Goal: Book appointment/travel/reservation

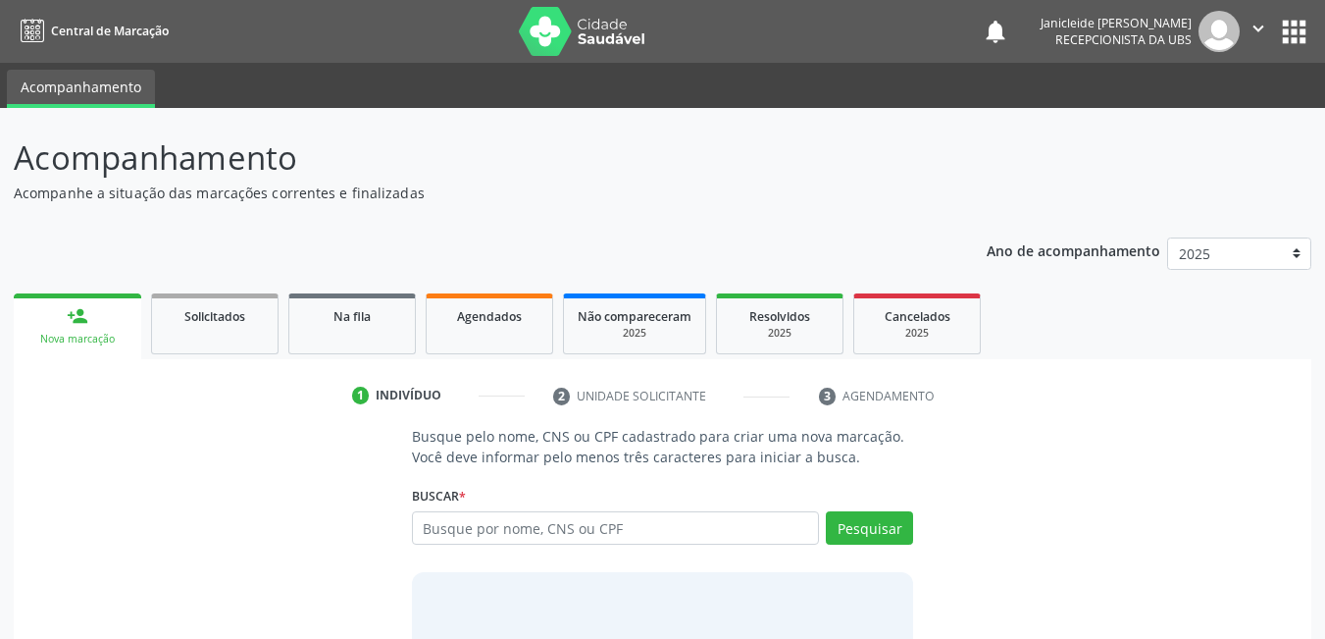
click at [473, 524] on input "text" at bounding box center [616, 527] width 408 height 33
type input "703501092800330"
click at [870, 529] on button "Pesquisar" at bounding box center [869, 527] width 87 height 33
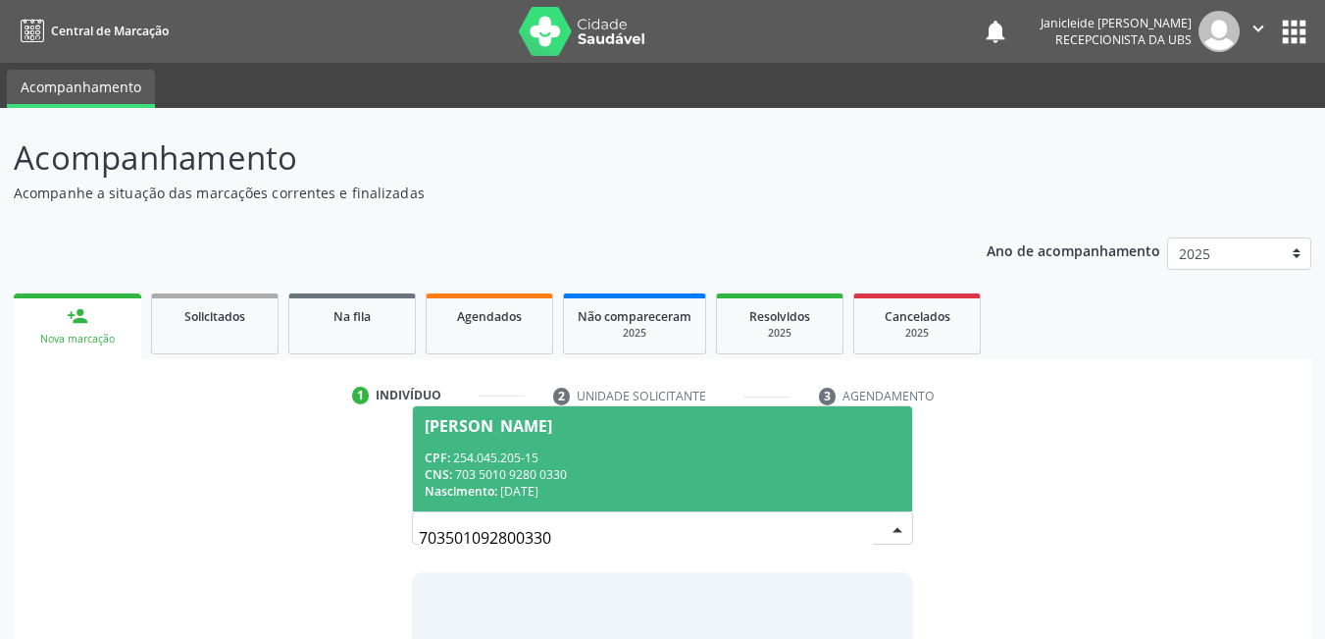
click at [556, 436] on span "[PERSON_NAME] CPF: 254.045.205-15 CNS: 703 5010 9280 0330 Nascimento: 06/02/1962" at bounding box center [663, 458] width 500 height 105
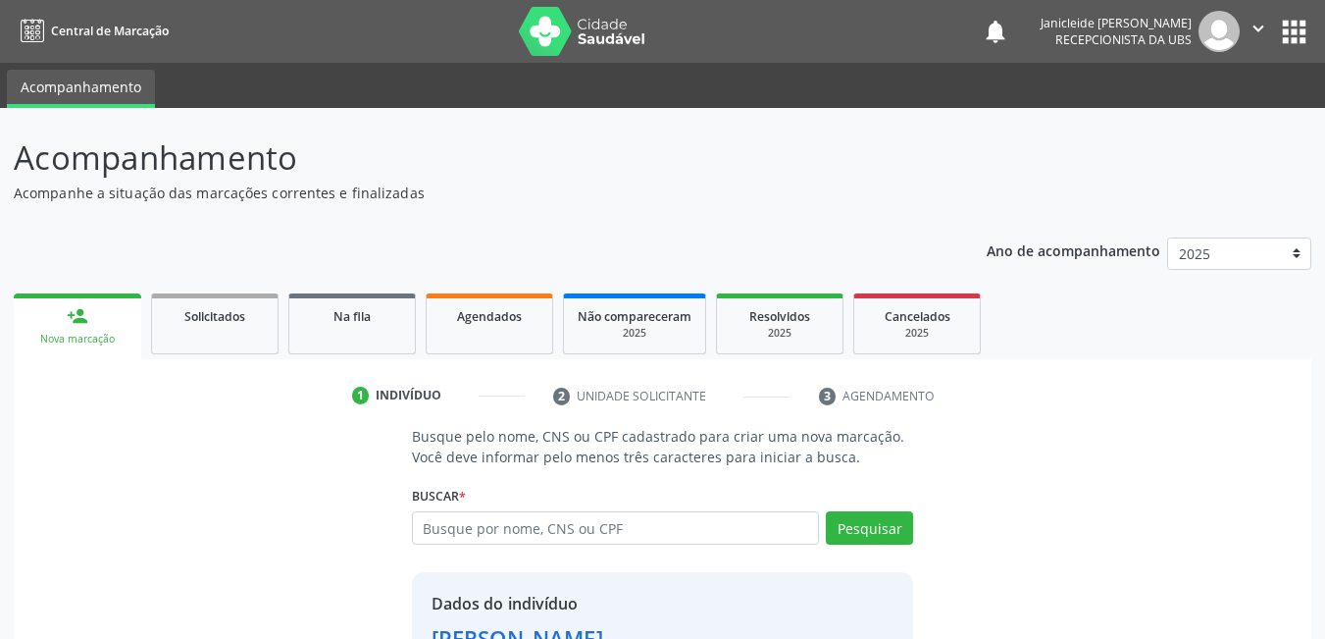
scroll to position [148, 0]
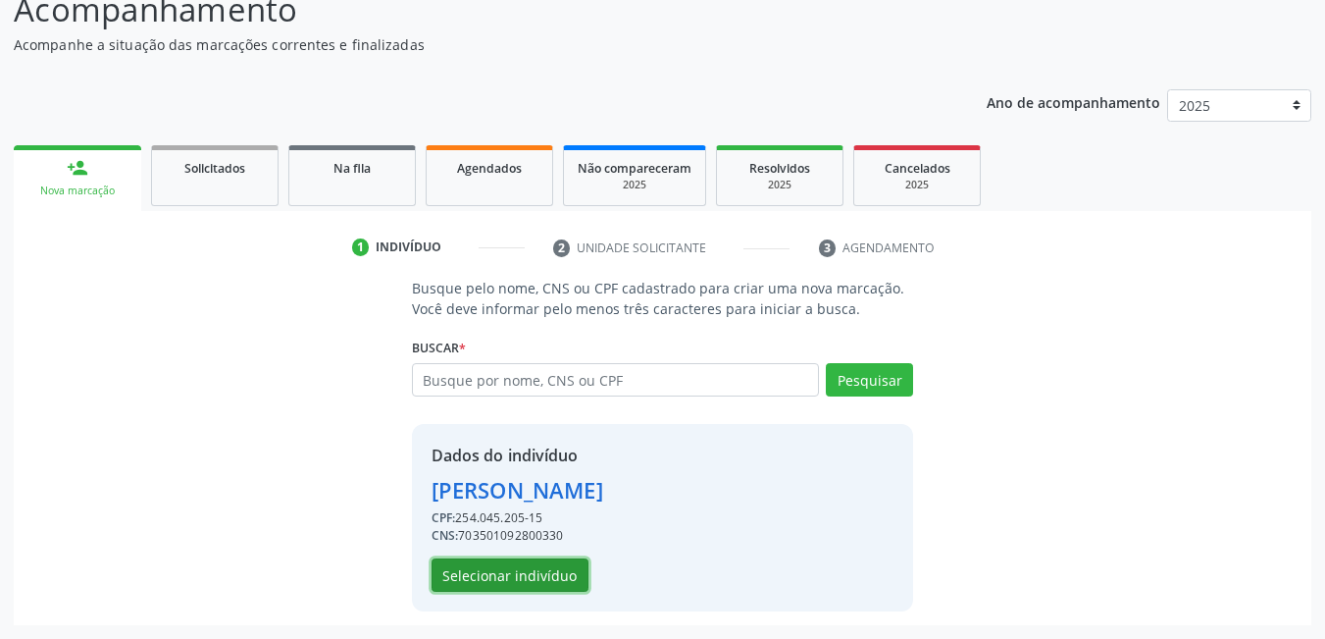
click at [515, 578] on button "Selecionar indivíduo" at bounding box center [510, 574] width 157 height 33
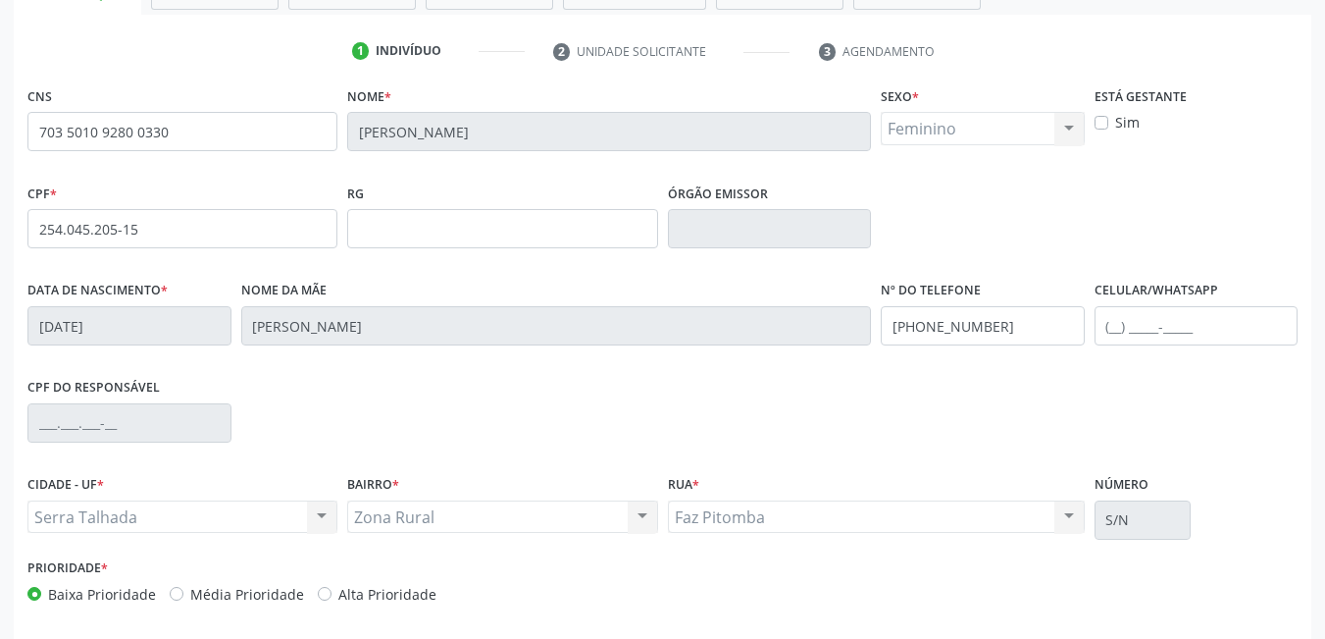
scroll to position [425, 0]
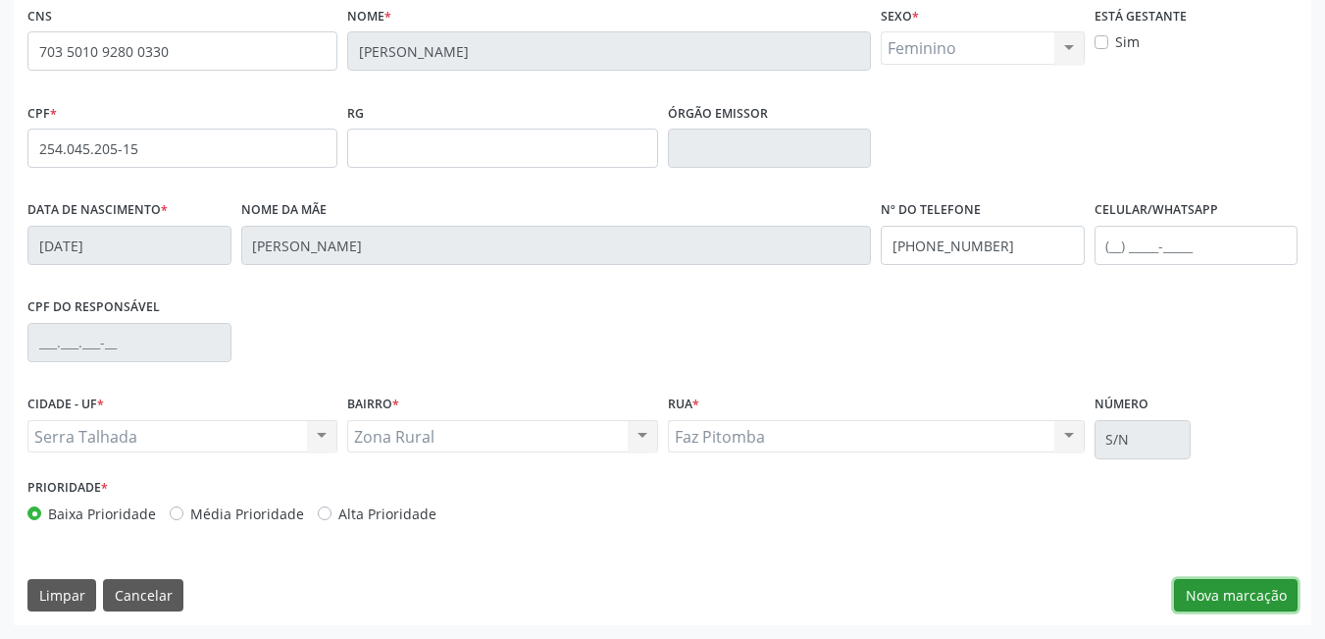
click at [1230, 587] on button "Nova marcação" at bounding box center [1236, 595] width 124 height 33
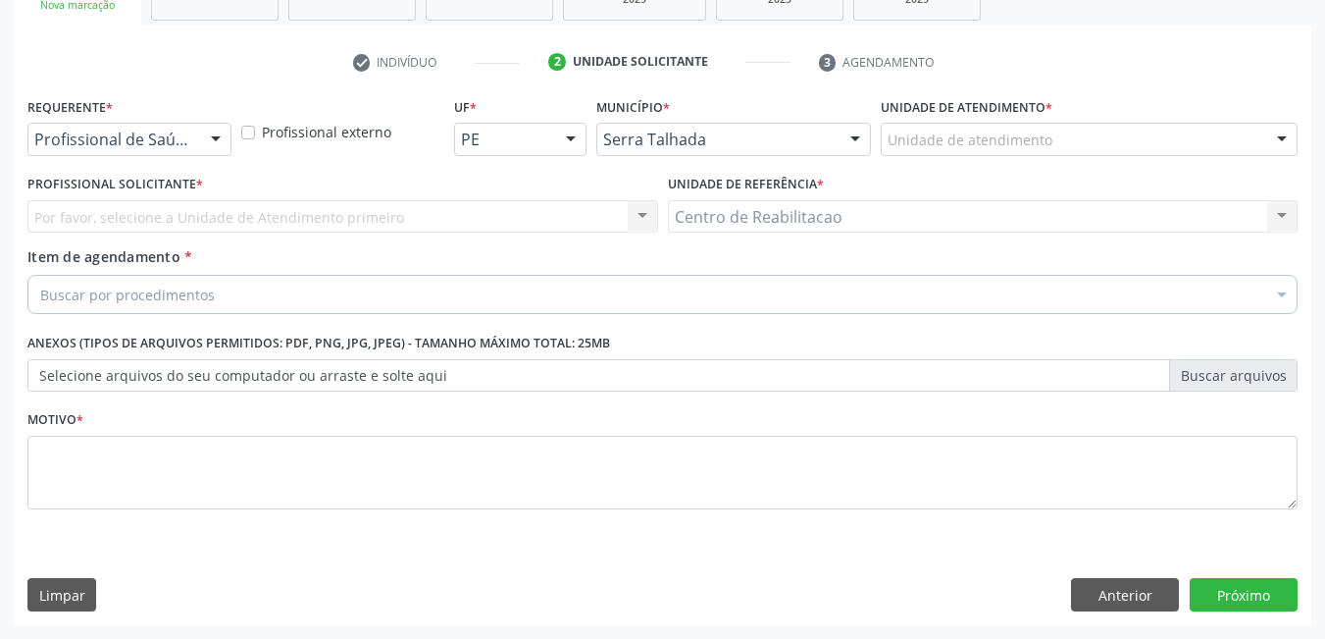
scroll to position [333, 0]
click at [196, 135] on div "Profissional de Saúde Profissional de Saúde Paciente Nenhum resultado encontrad…" at bounding box center [129, 139] width 204 height 33
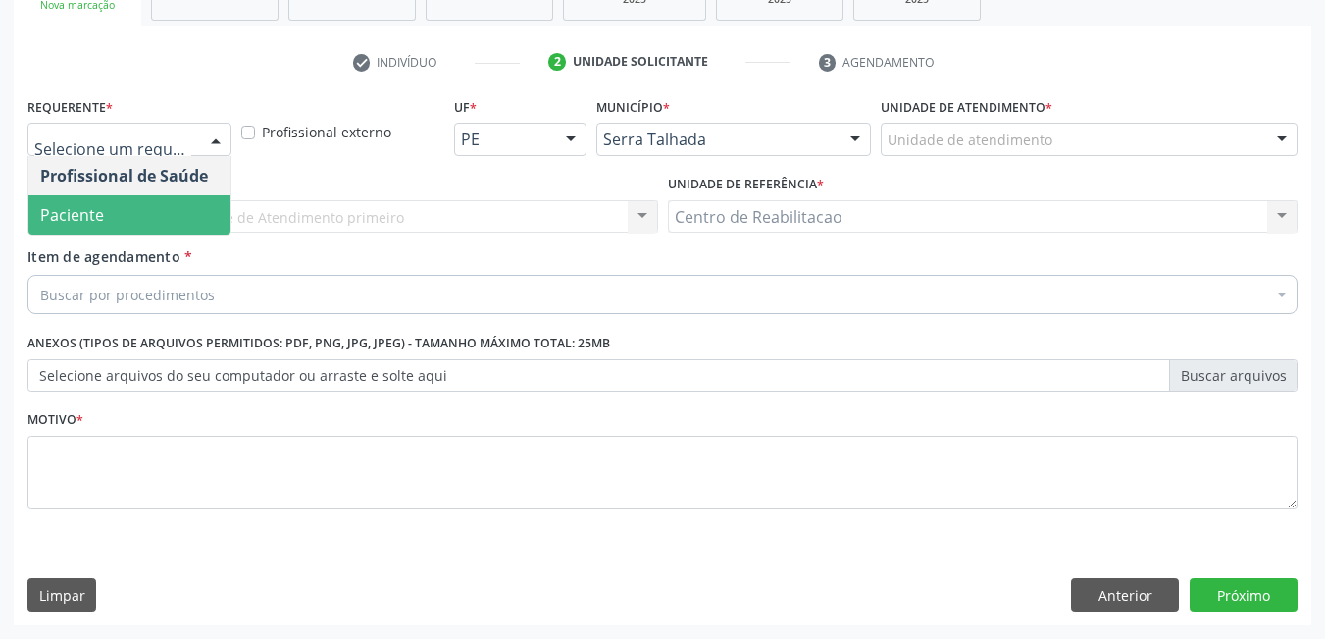
click at [101, 217] on span "Paciente" at bounding box center [72, 215] width 64 height 22
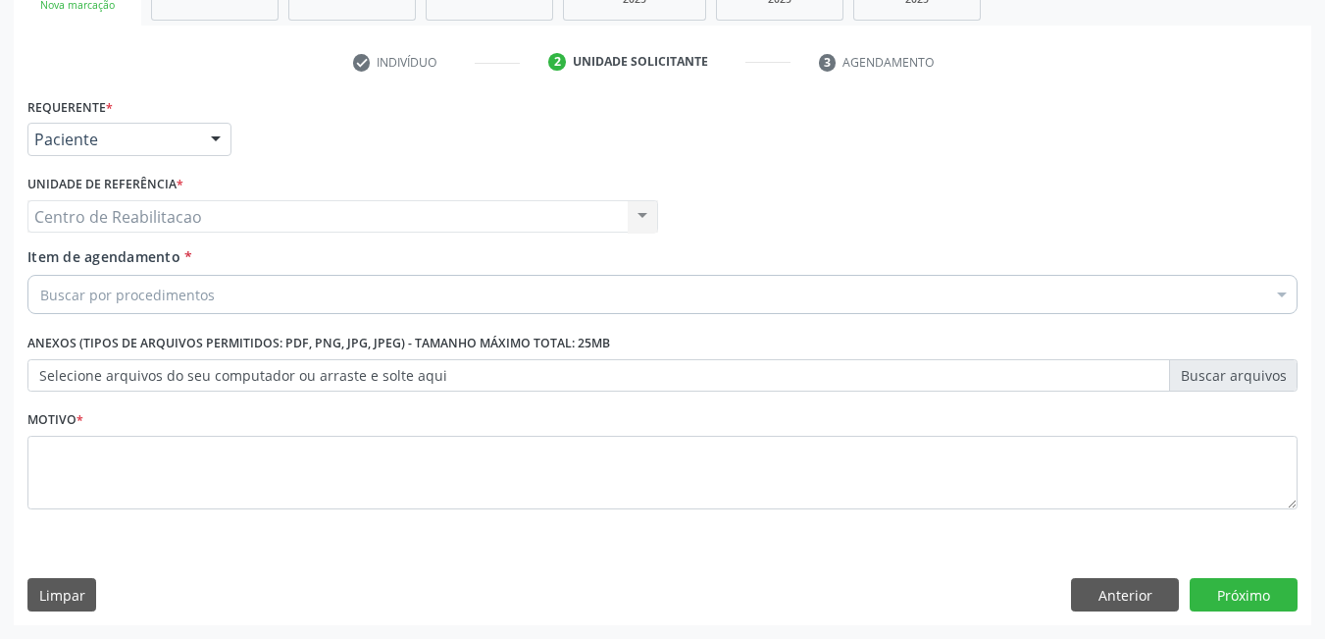
click at [40, 284] on input "Item de agendamento *" at bounding box center [40, 294] width 0 height 39
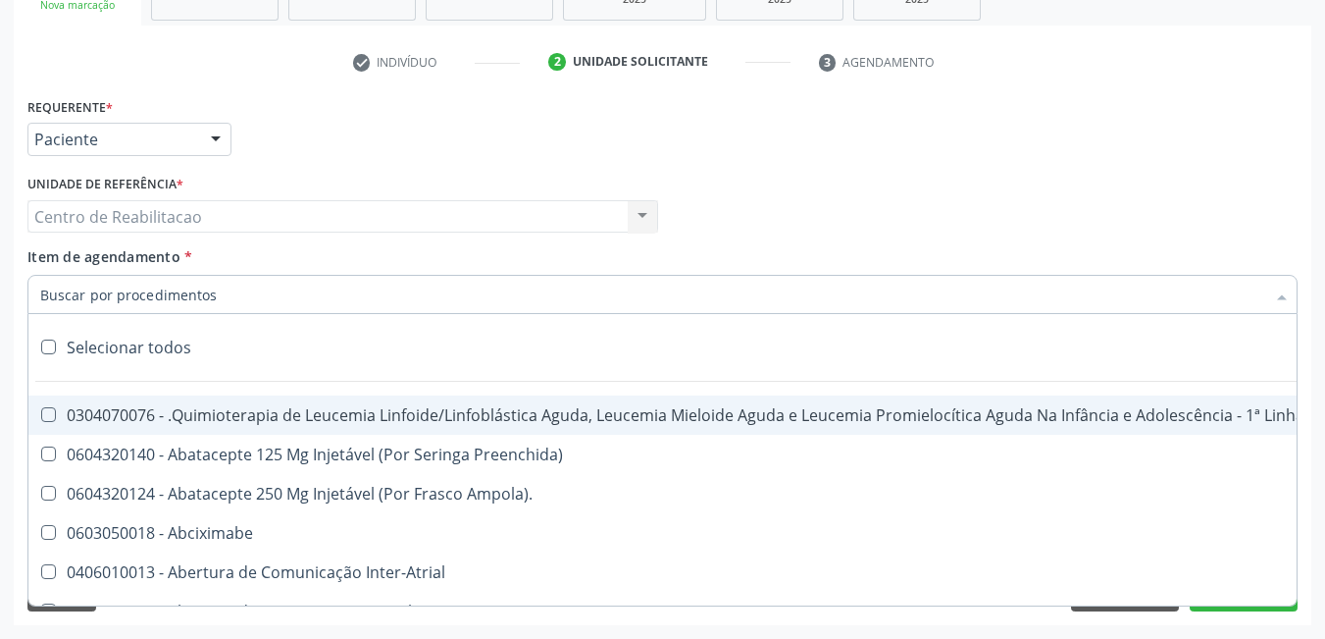
click at [211, 282] on input "Item de agendamento *" at bounding box center [652, 294] width 1225 height 39
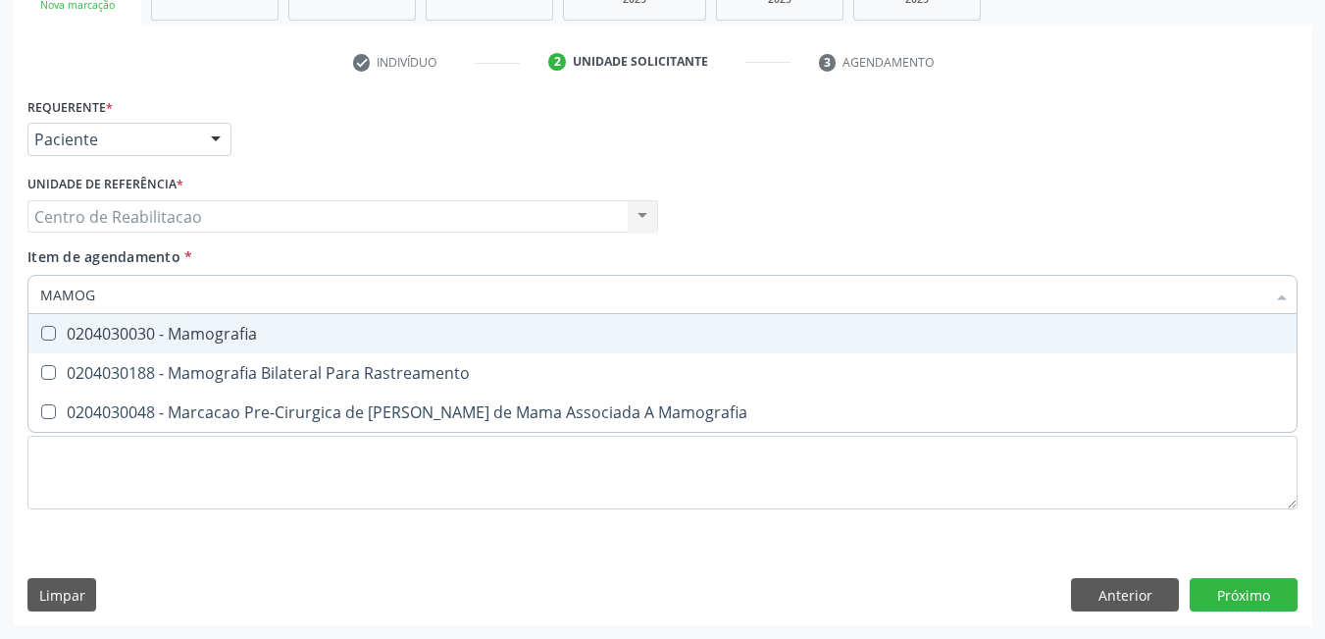
type input "MAMOGR"
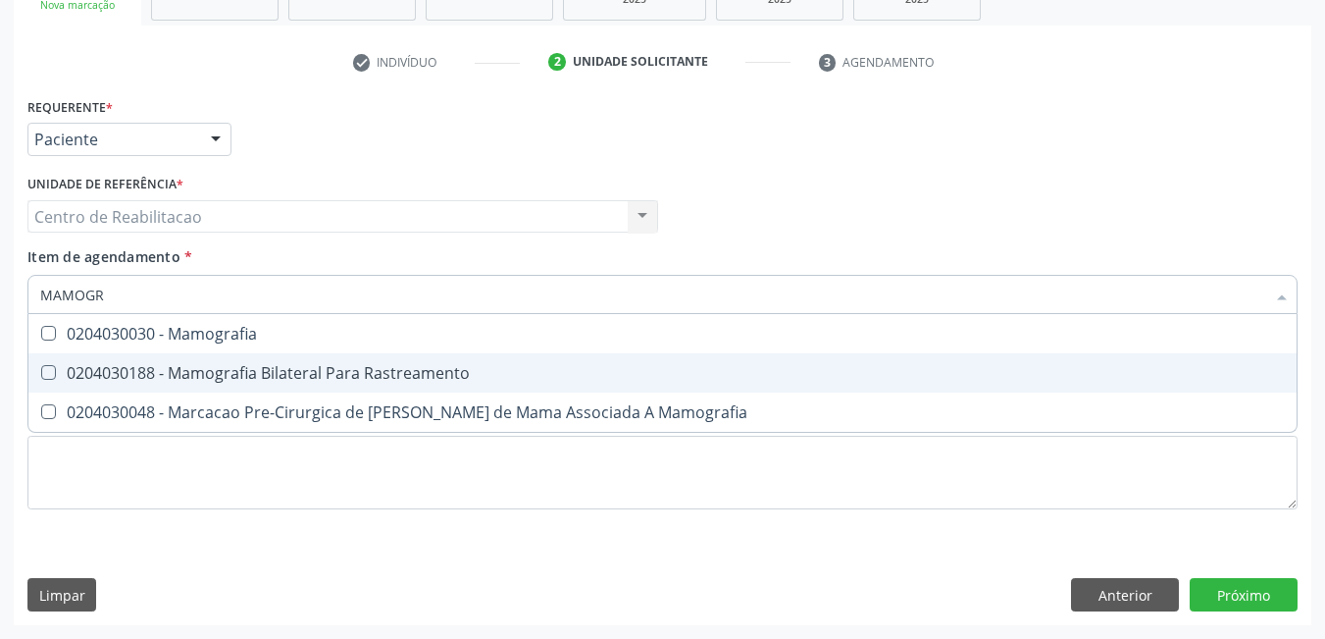
click at [45, 378] on Rastreamento at bounding box center [48, 372] width 15 height 15
click at [41, 378] on Rastreamento "checkbox" at bounding box center [34, 372] width 13 height 13
checkbox Rastreamento "true"
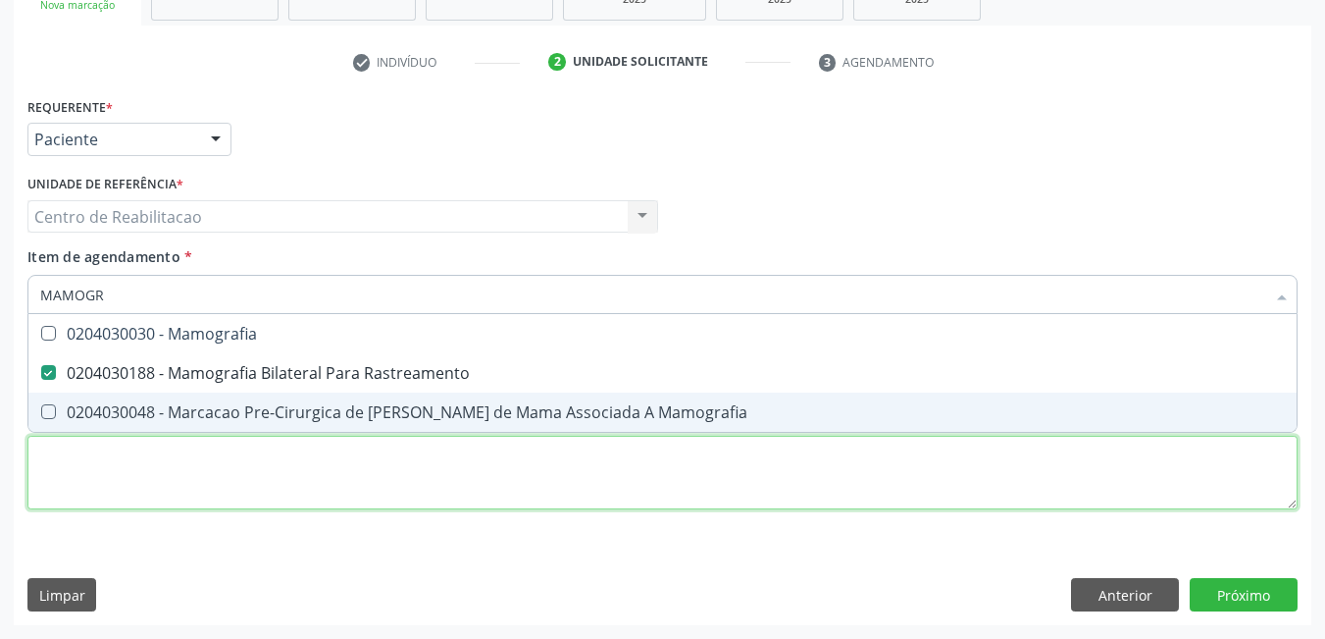
click at [670, 468] on div "Requerente * Paciente Profissional de Saúde Paciente Nenhum resultado encontrad…" at bounding box center [662, 314] width 1270 height 444
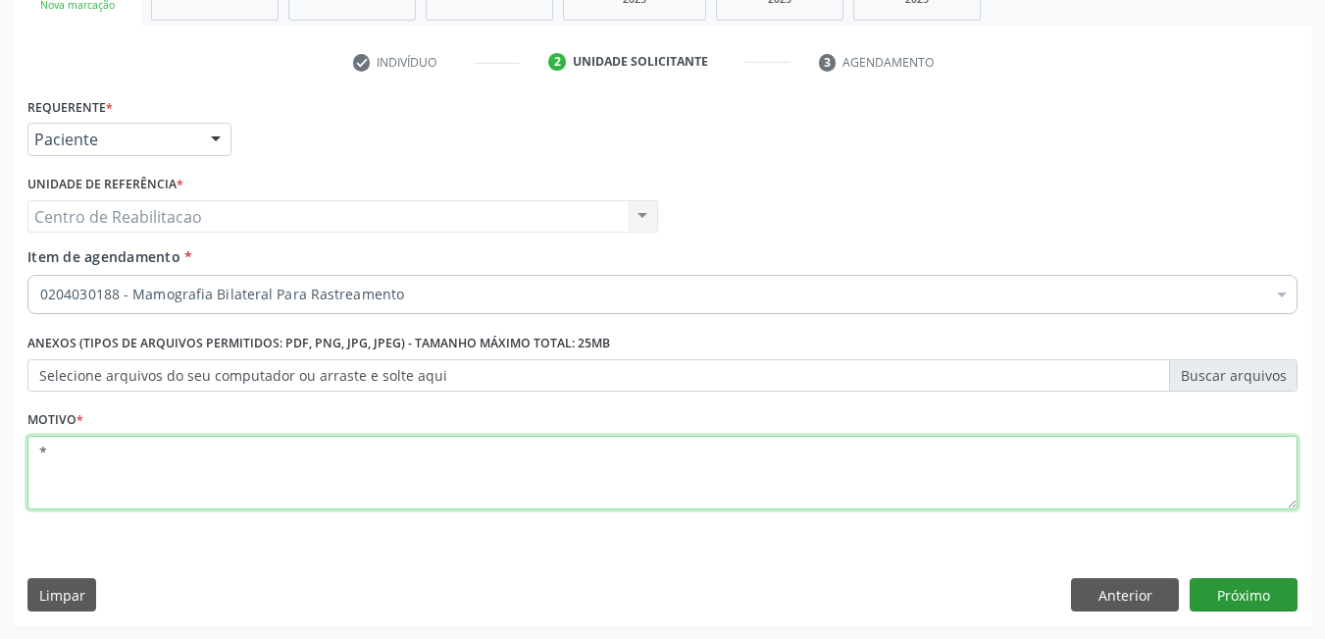
type textarea "*"
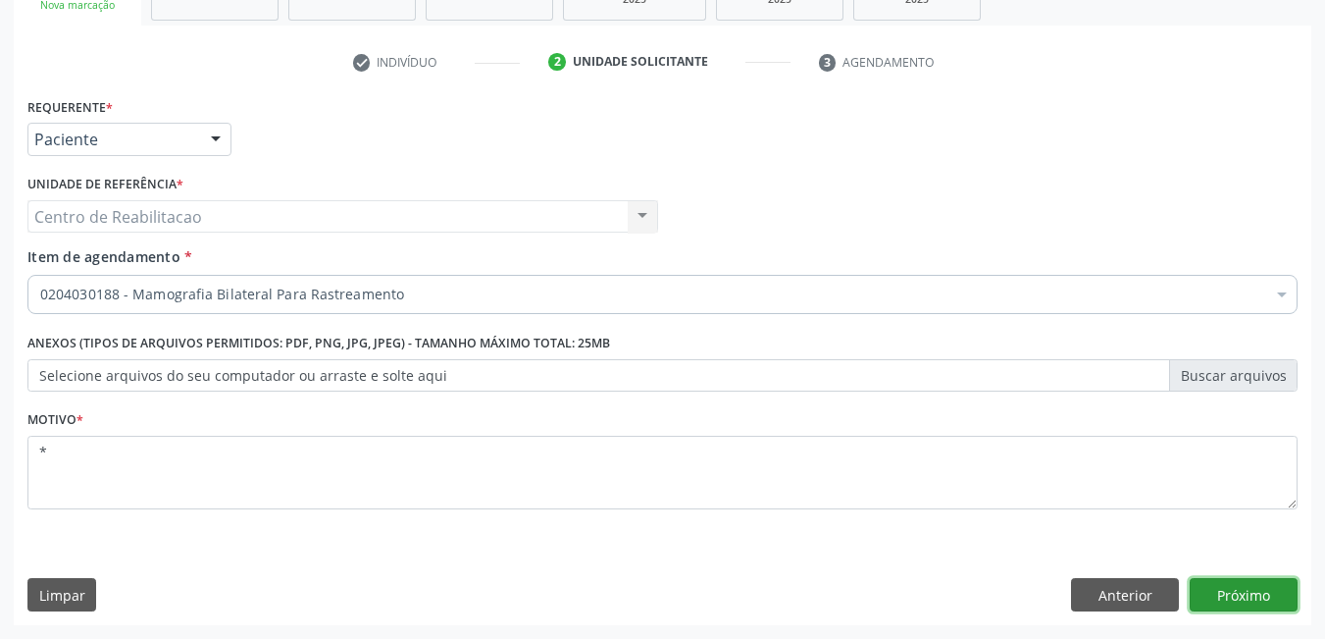
click at [1268, 592] on button "Próximo" at bounding box center [1244, 594] width 108 height 33
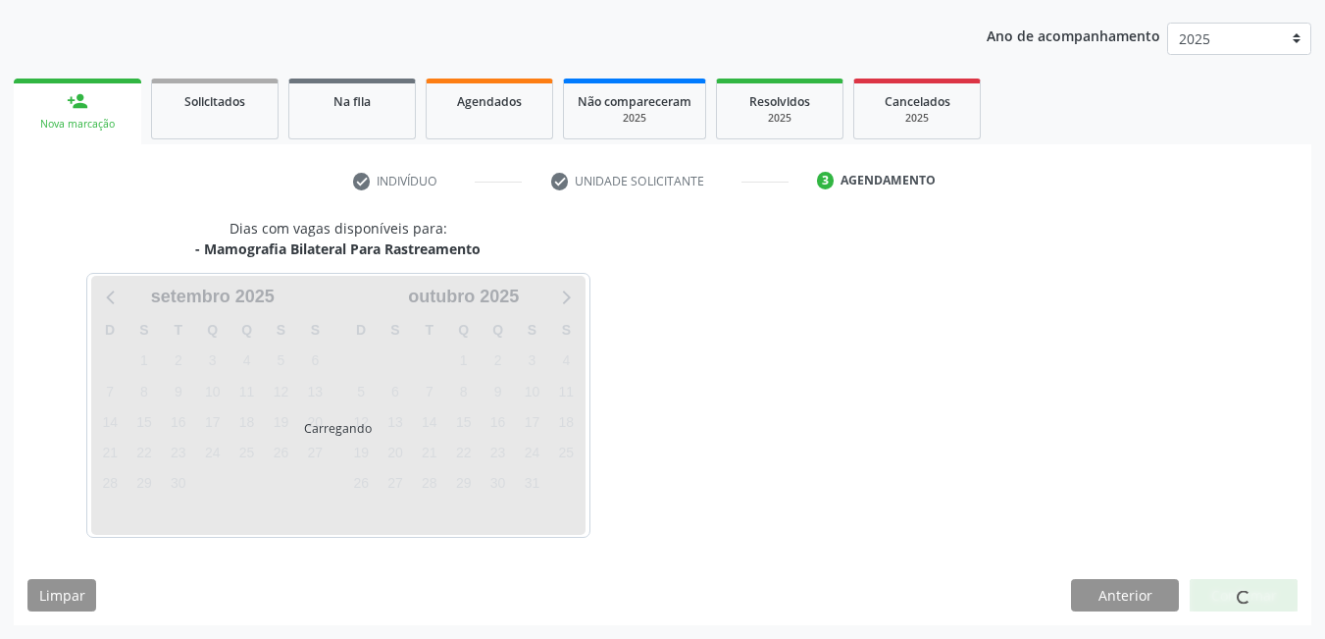
scroll to position [215, 0]
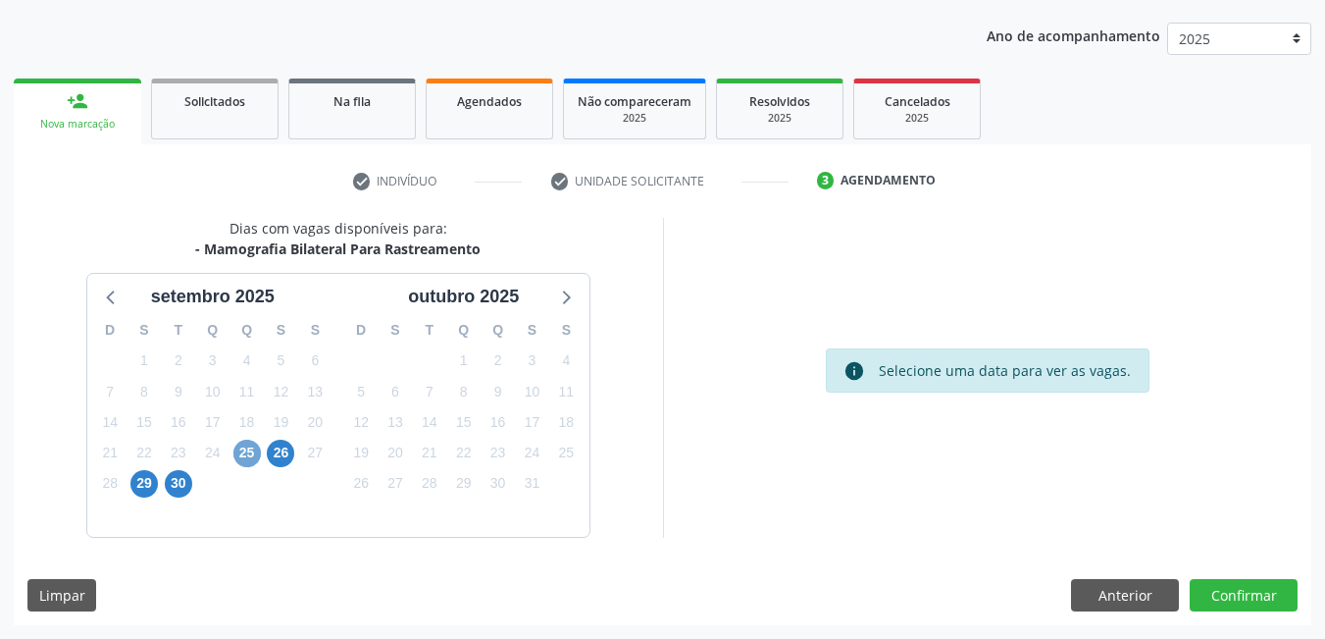
click at [240, 451] on span "25" at bounding box center [246, 452] width 27 height 27
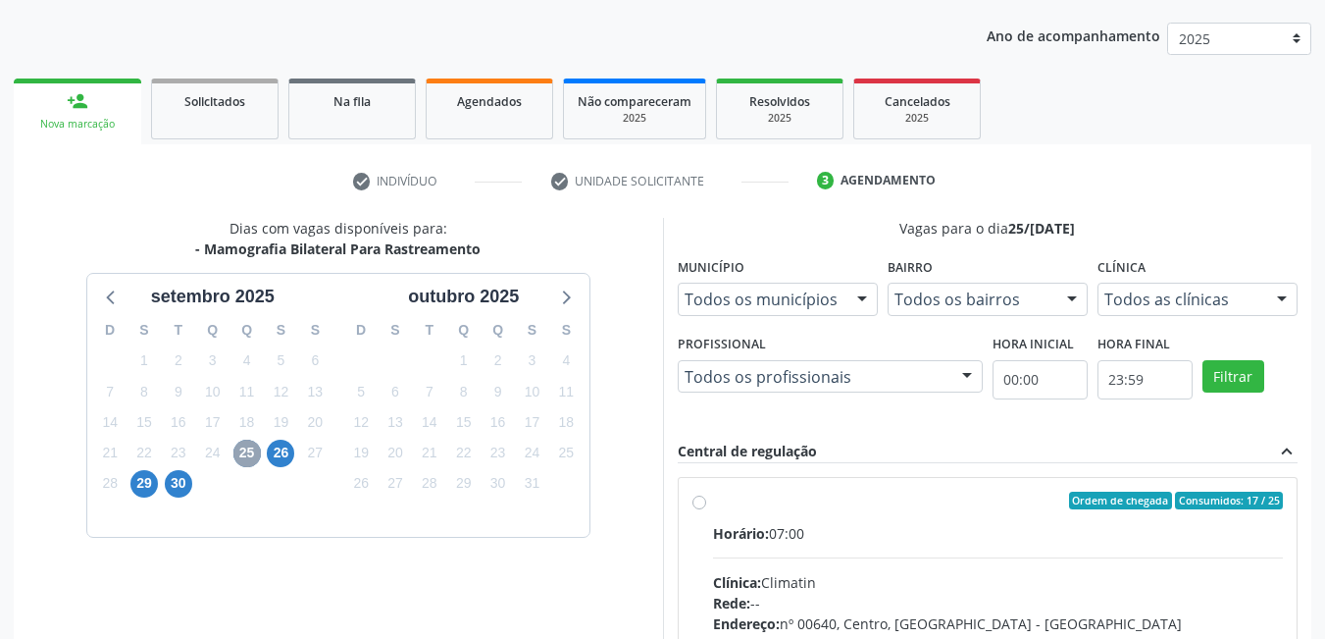
scroll to position [313, 0]
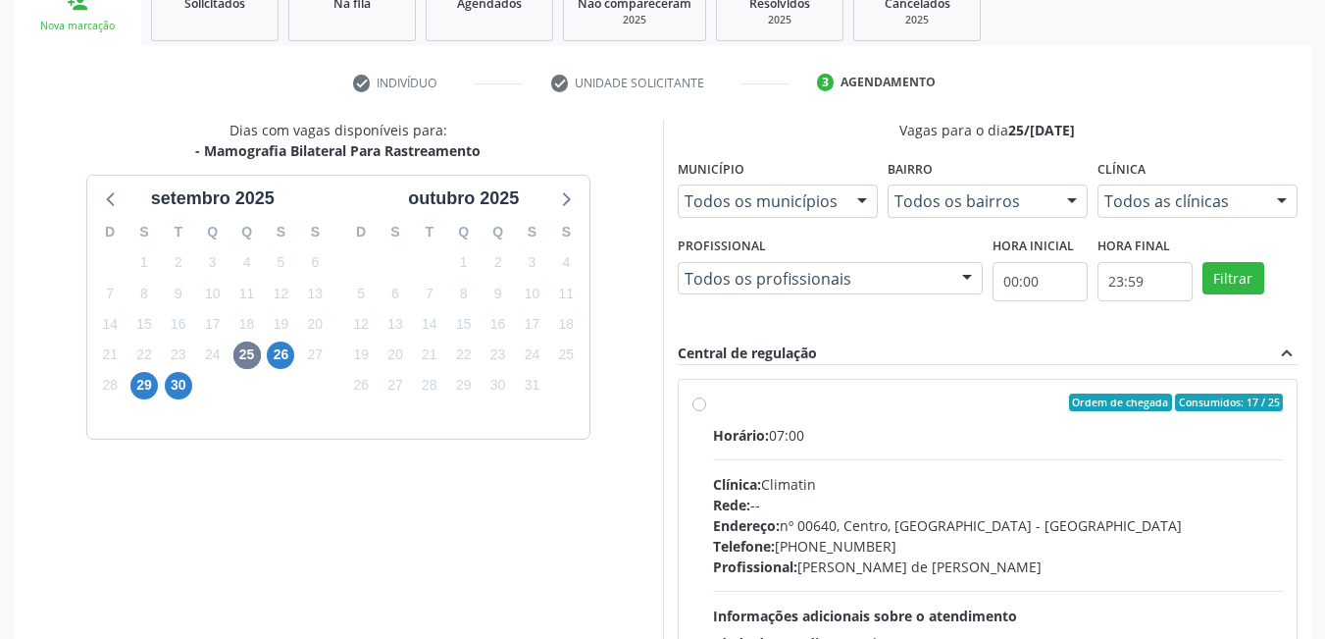
click at [713, 398] on label "Ordem de chegada Consumidos: 17 / 25 Horário: 07:00 Clínica: Climatin Rede: -- …" at bounding box center [998, 543] width 571 height 301
click at [696, 398] on input "Ordem de chegada Consumidos: 17 / 25 Horário: 07:00 Clínica: Climatin Rede: -- …" at bounding box center [699, 402] width 14 height 18
radio input "true"
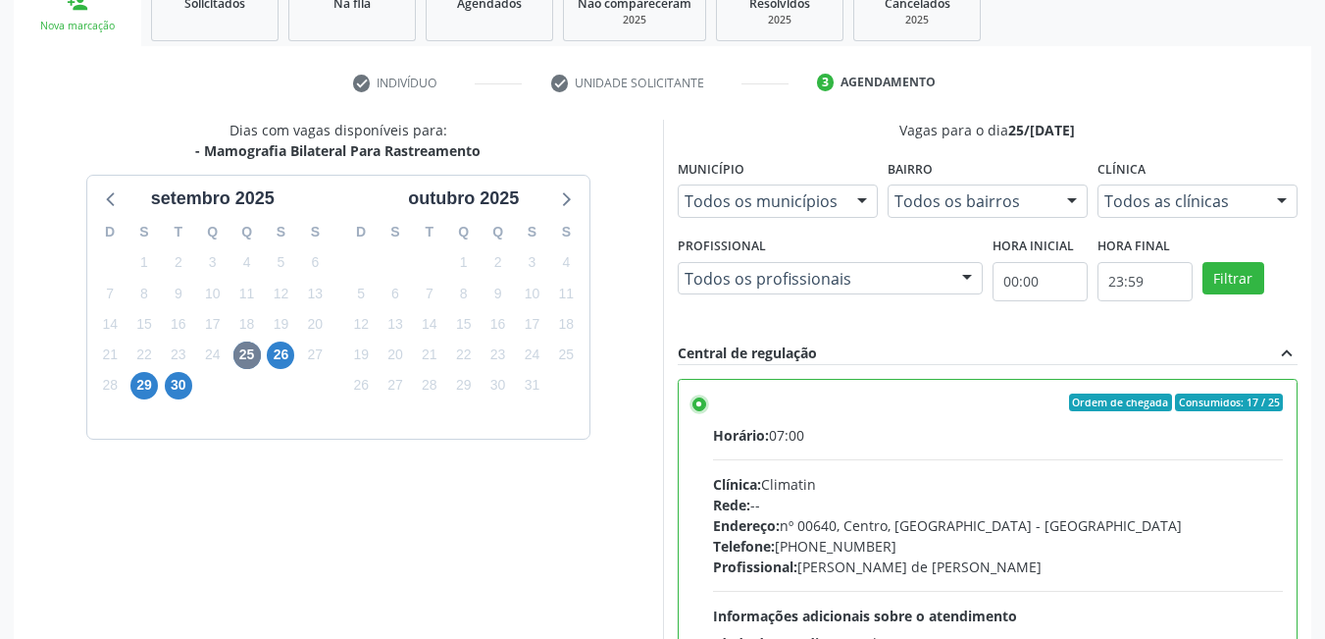
scroll to position [534, 0]
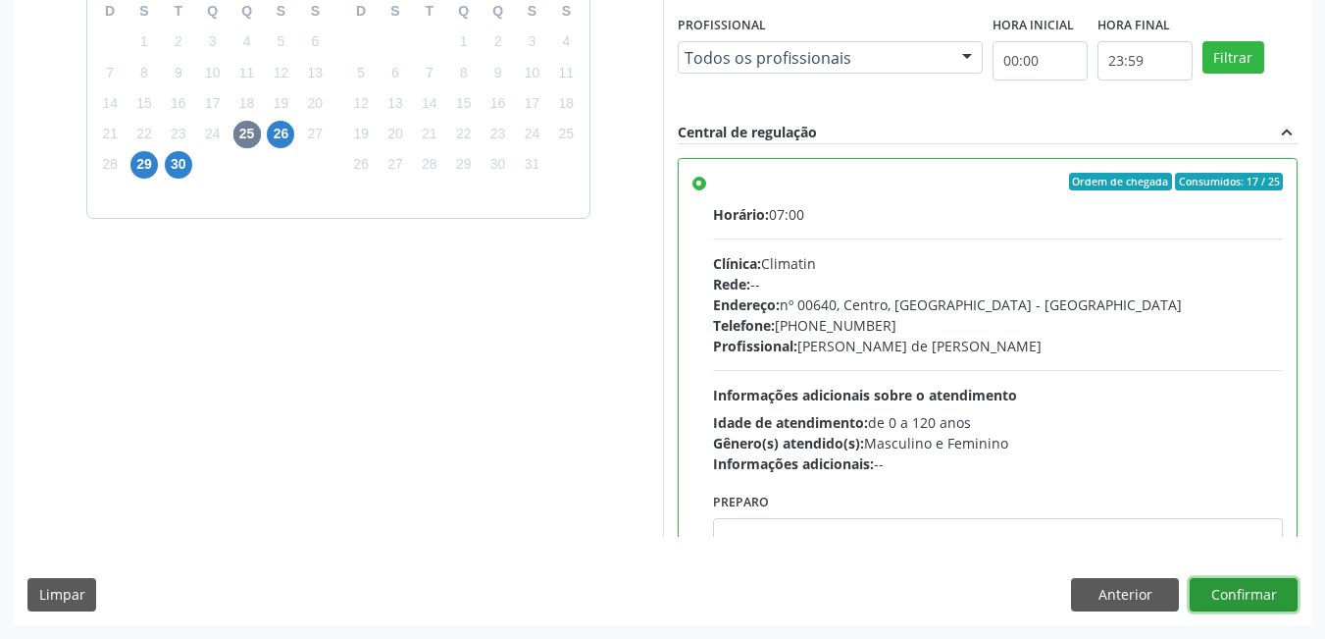
click at [1231, 599] on button "Confirmar" at bounding box center [1244, 594] width 108 height 33
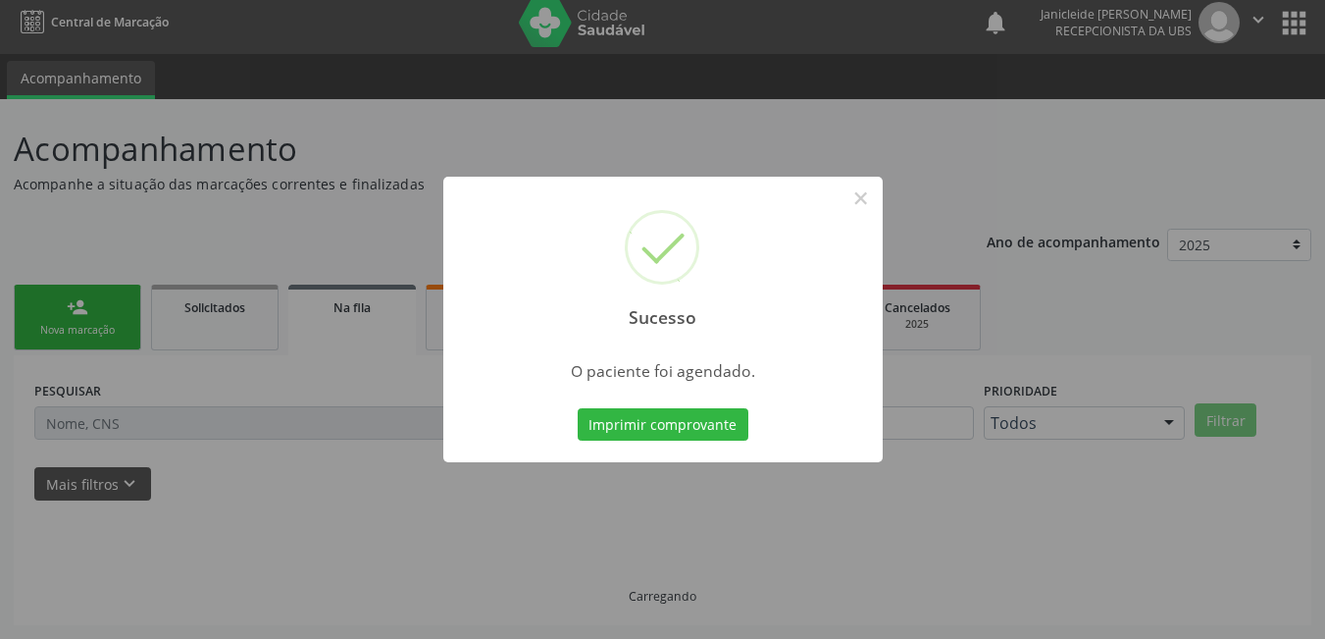
scroll to position [9, 0]
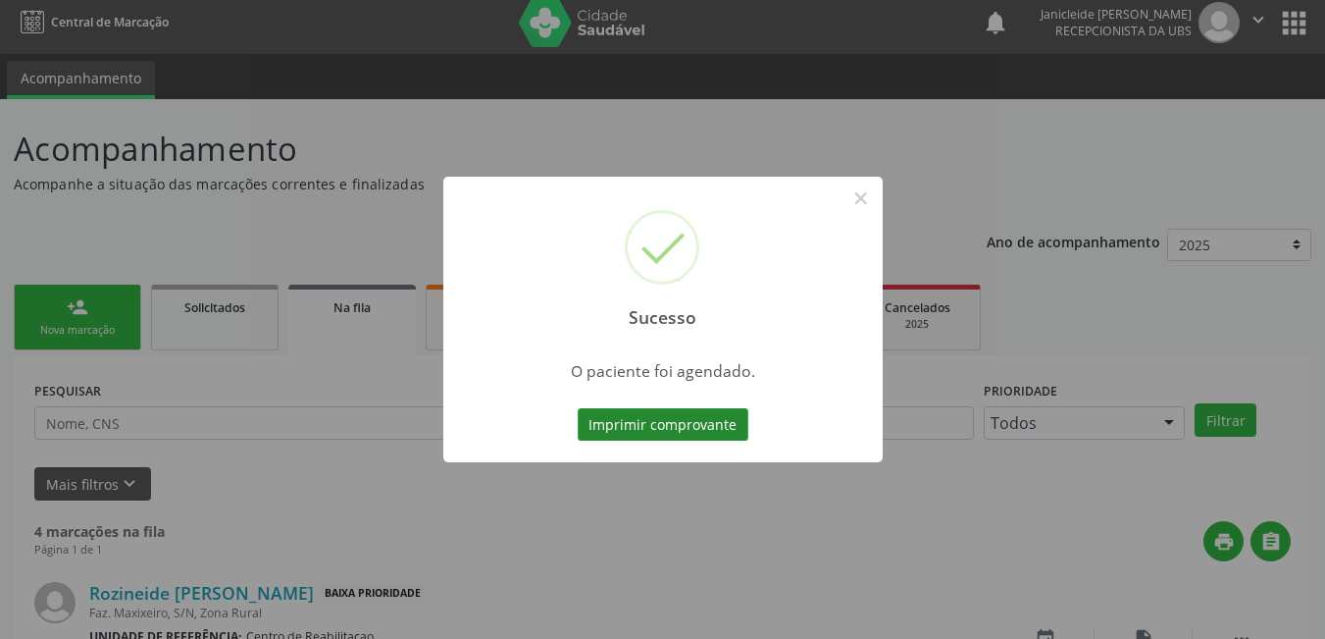
click at [666, 418] on button "Imprimir comprovante" at bounding box center [663, 424] width 171 height 33
